Goal: Find specific page/section: Find specific page/section

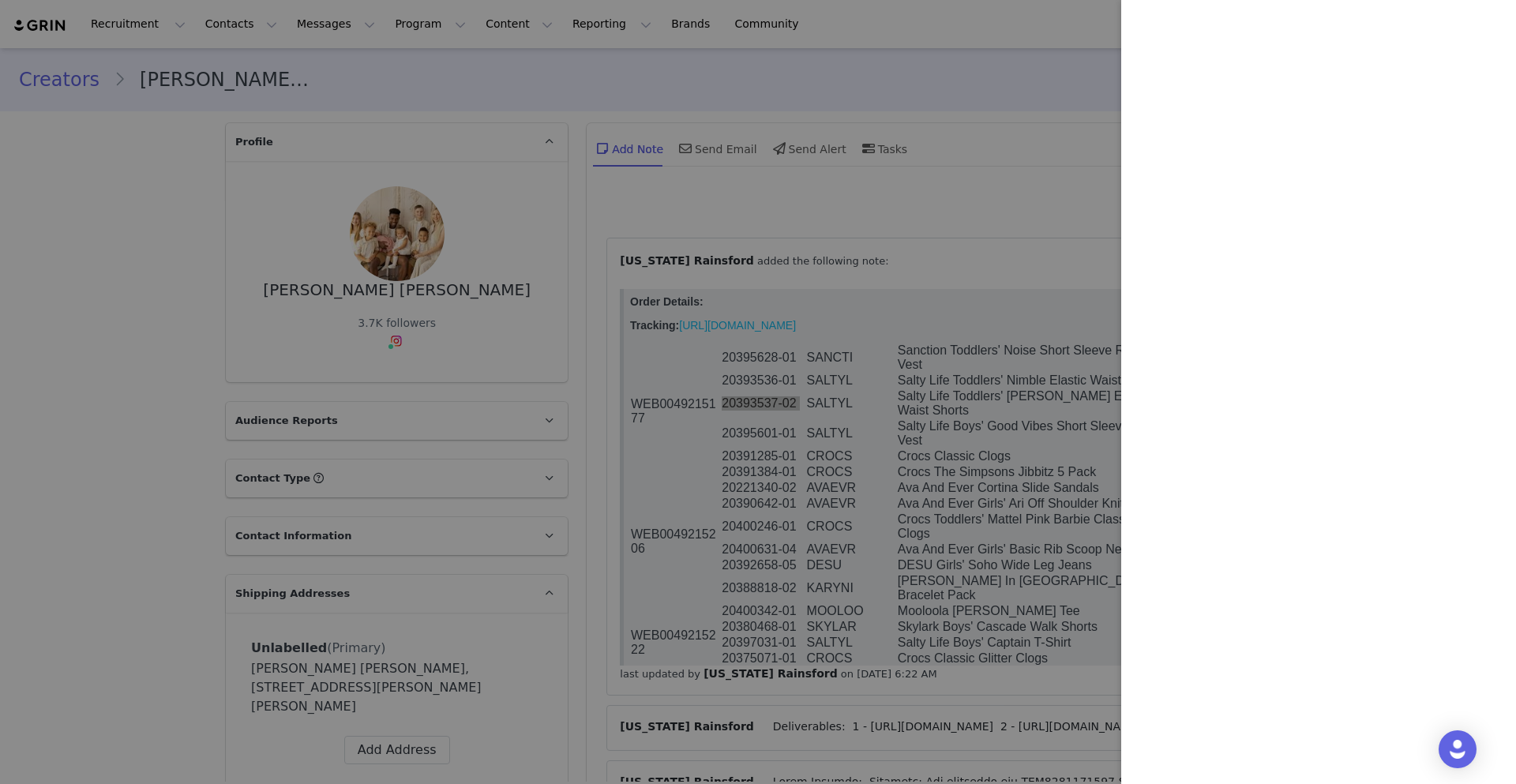
scroll to position [89, 0]
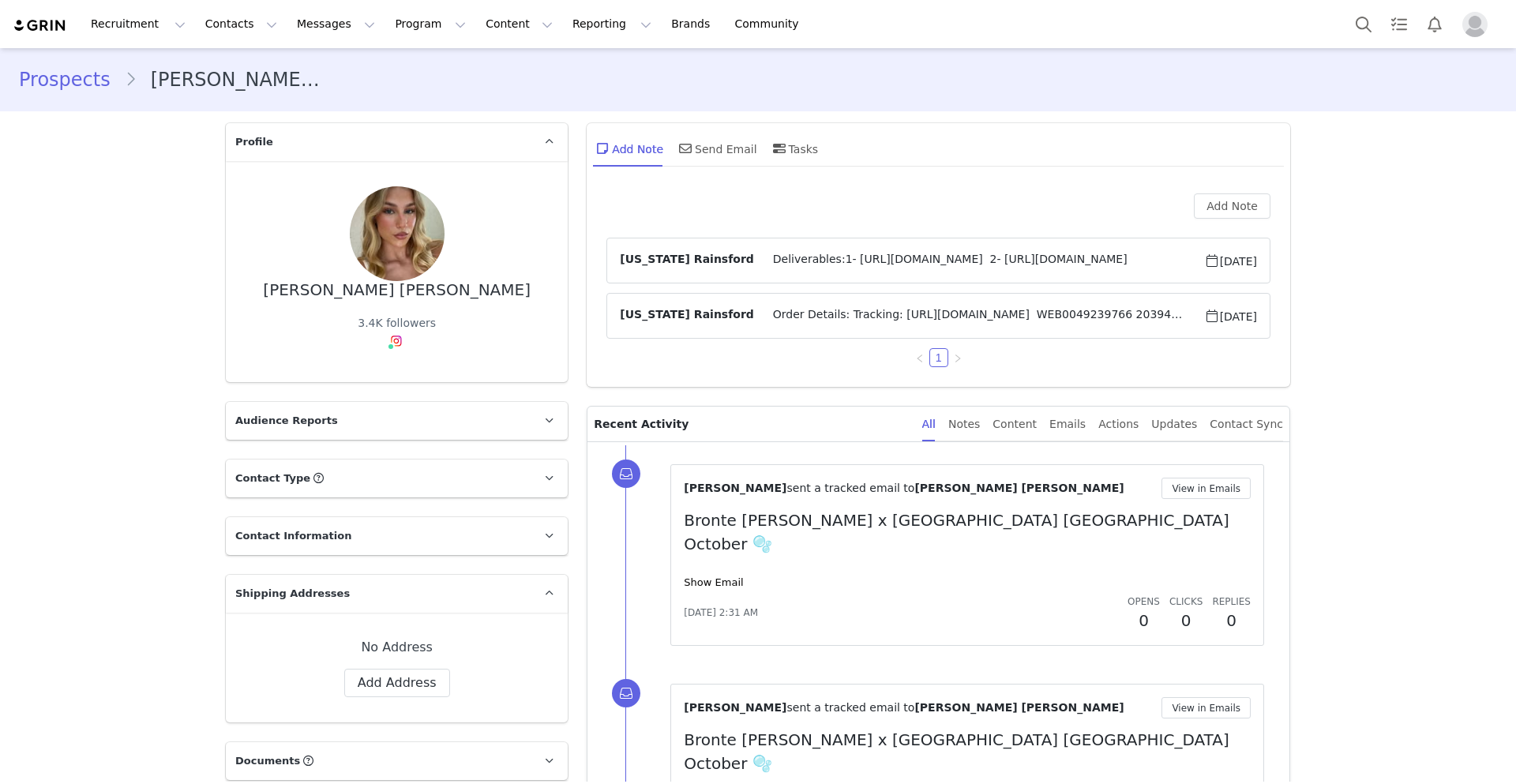
click at [791, 306] on span "Order Details: Tracking: [URL][DOMAIN_NAME] WEB0049239766 20394800-05 MOOLOO Mo…" at bounding box center [979, 315] width 450 height 18
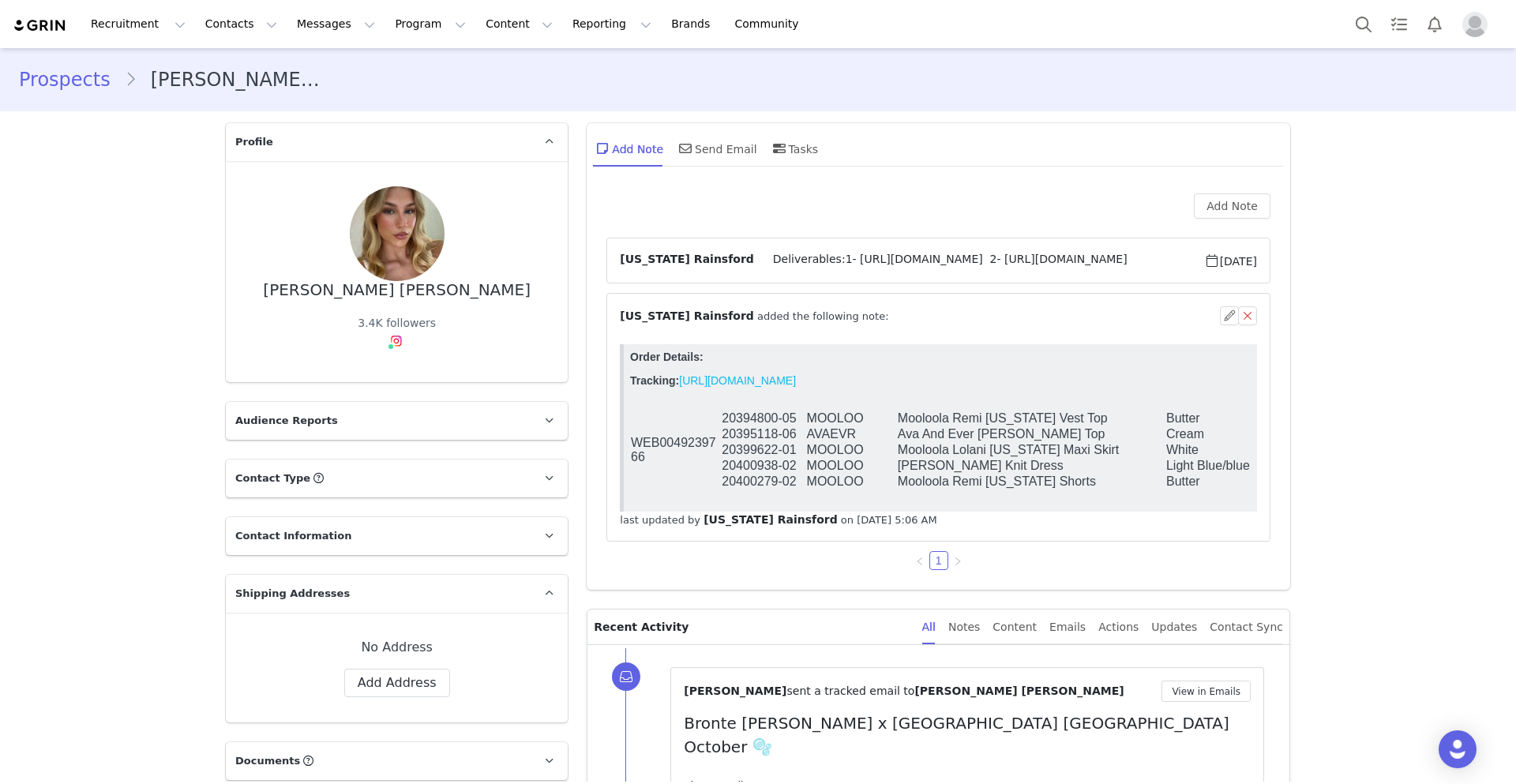
click at [758, 419] on td "20394800-05" at bounding box center [763, 418] width 85 height 16
copy tr "20394800-05"
click at [757, 442] on td "20395118-06" at bounding box center [763, 434] width 85 height 16
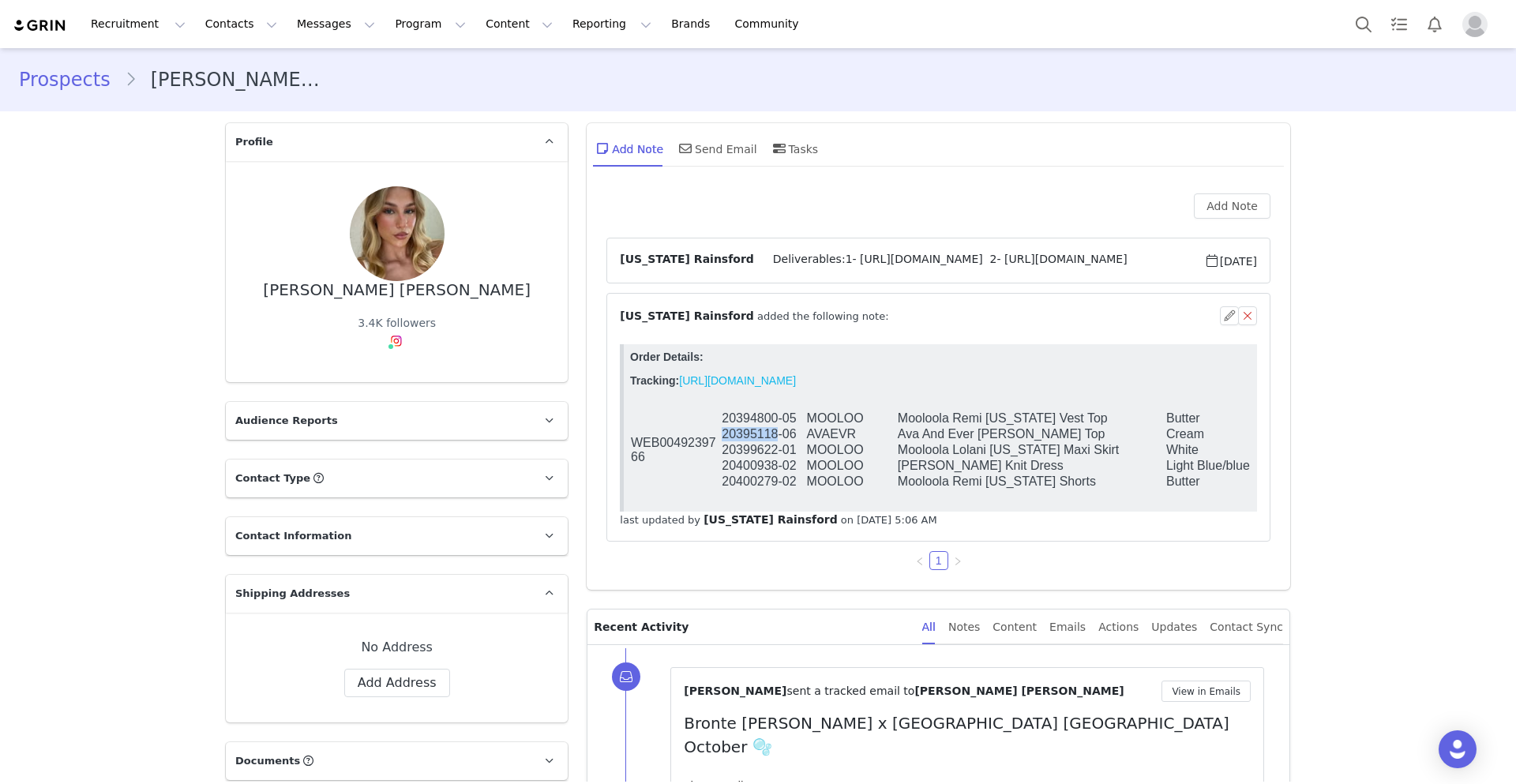
click at [757, 442] on td "20395118-06" at bounding box center [763, 434] width 85 height 16
copy tr "20395118-06"
click at [747, 449] on td "20399622-01" at bounding box center [763, 449] width 85 height 16
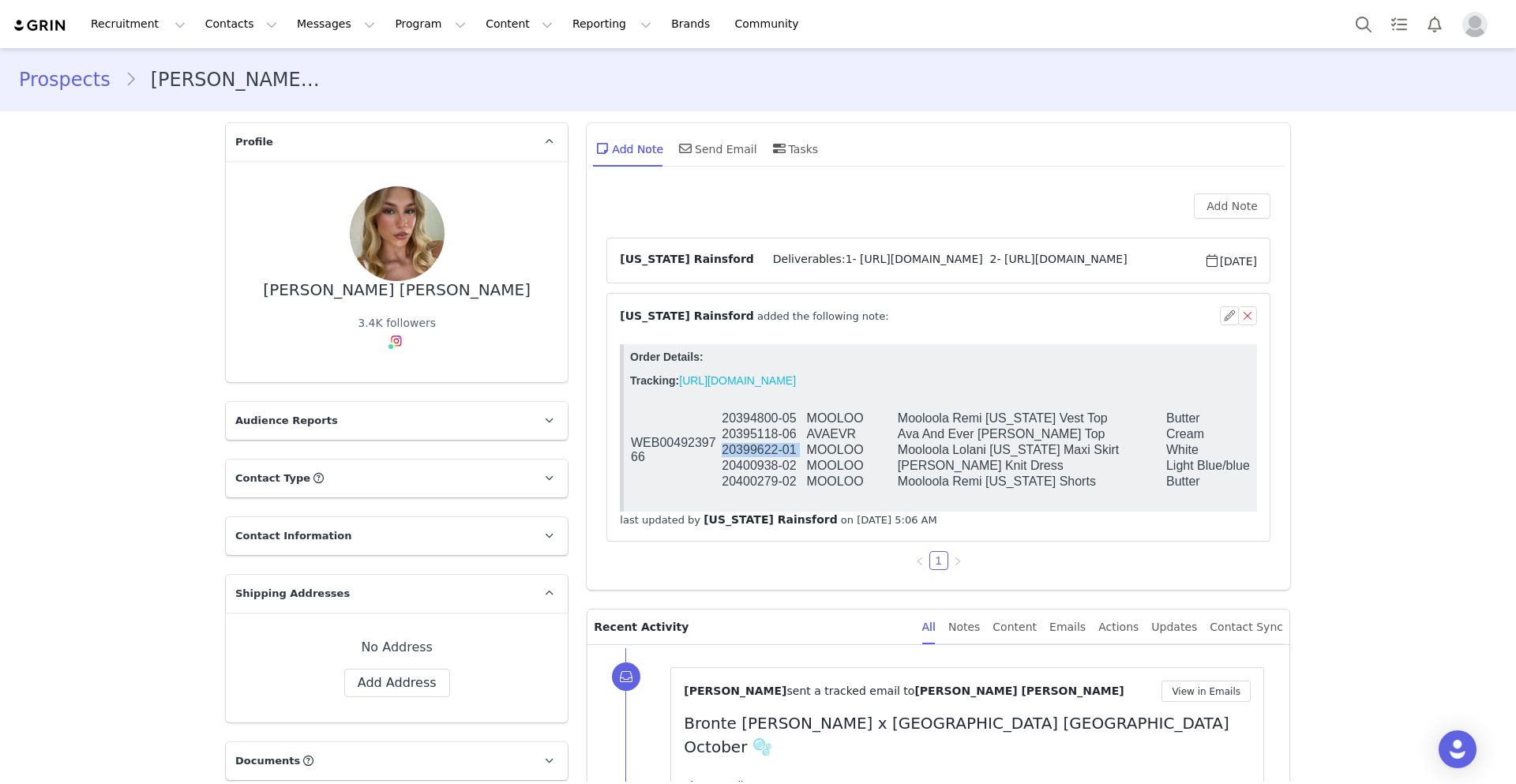
click at [747, 449] on td "20399622-01" at bounding box center [763, 449] width 85 height 16
copy tr "20399622-01"
click at [740, 475] on td "20400279-02" at bounding box center [763, 481] width 85 height 16
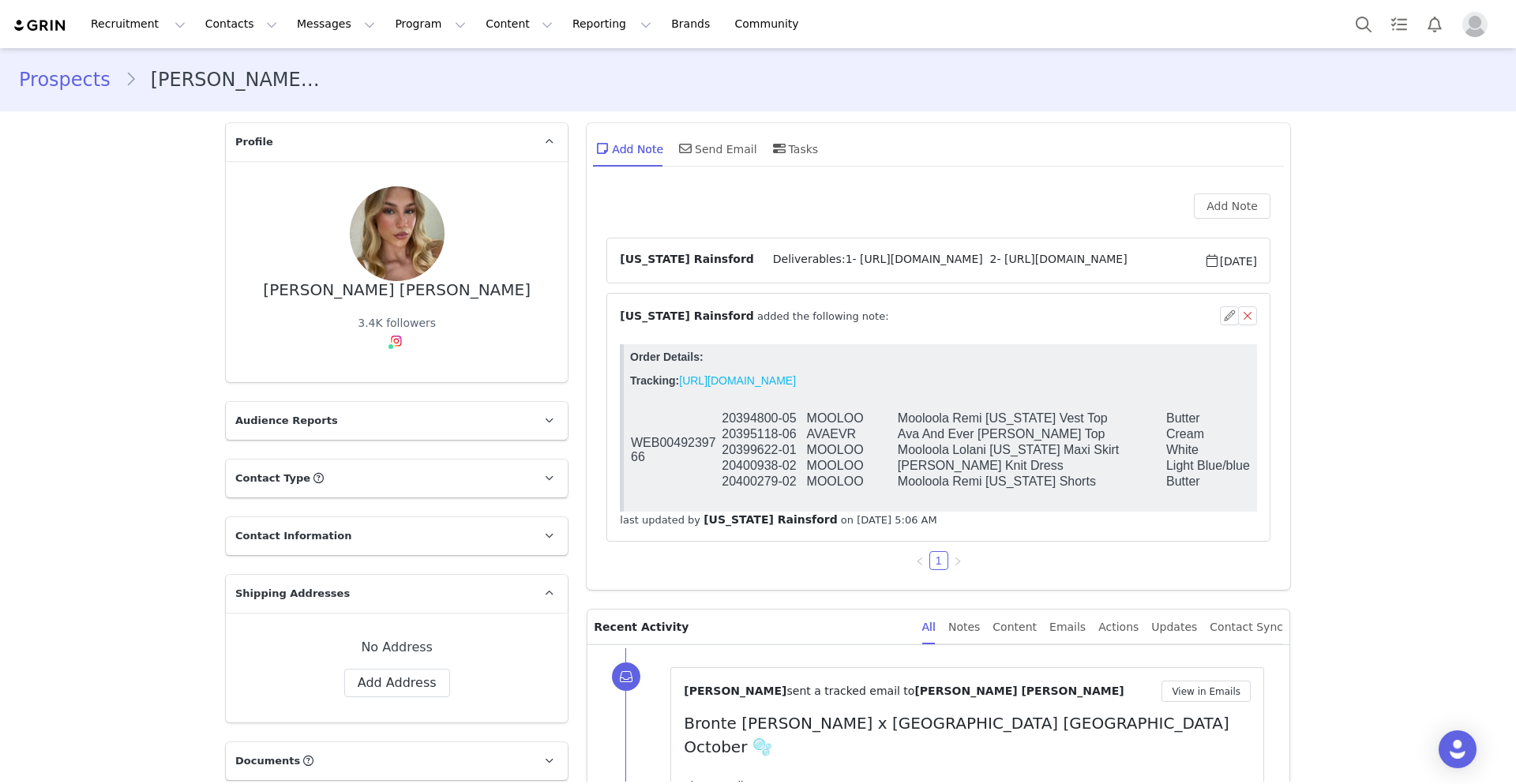
click at [741, 462] on td "20400938-02" at bounding box center [763, 466] width 85 height 16
copy tr "20400938-02"
click at [739, 489] on td "20400279-02" at bounding box center [763, 481] width 85 height 16
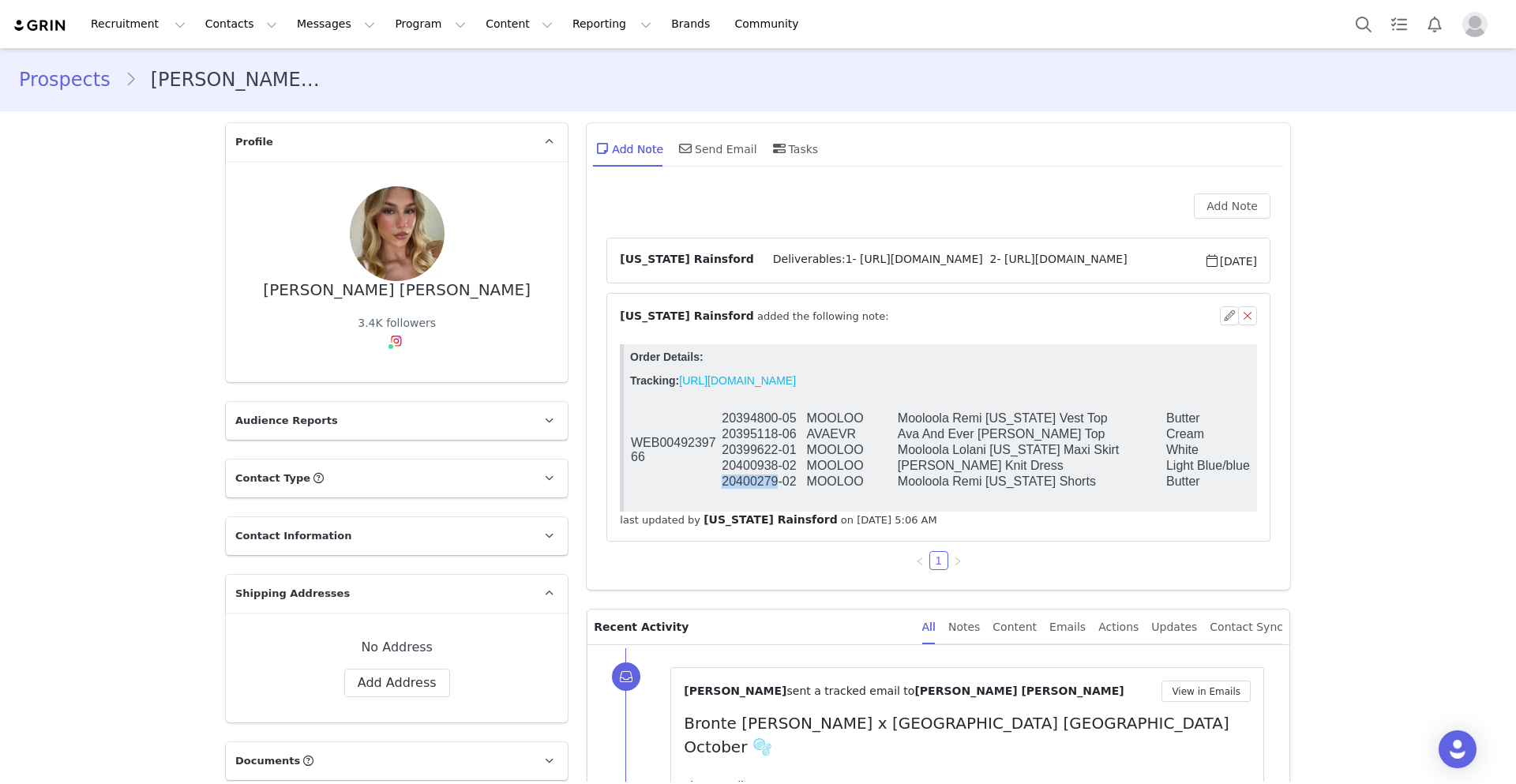
click at [739, 489] on td "20400279-02" at bounding box center [763, 481] width 85 height 16
copy tr "20400279-02"
